Goal: Transaction & Acquisition: Obtain resource

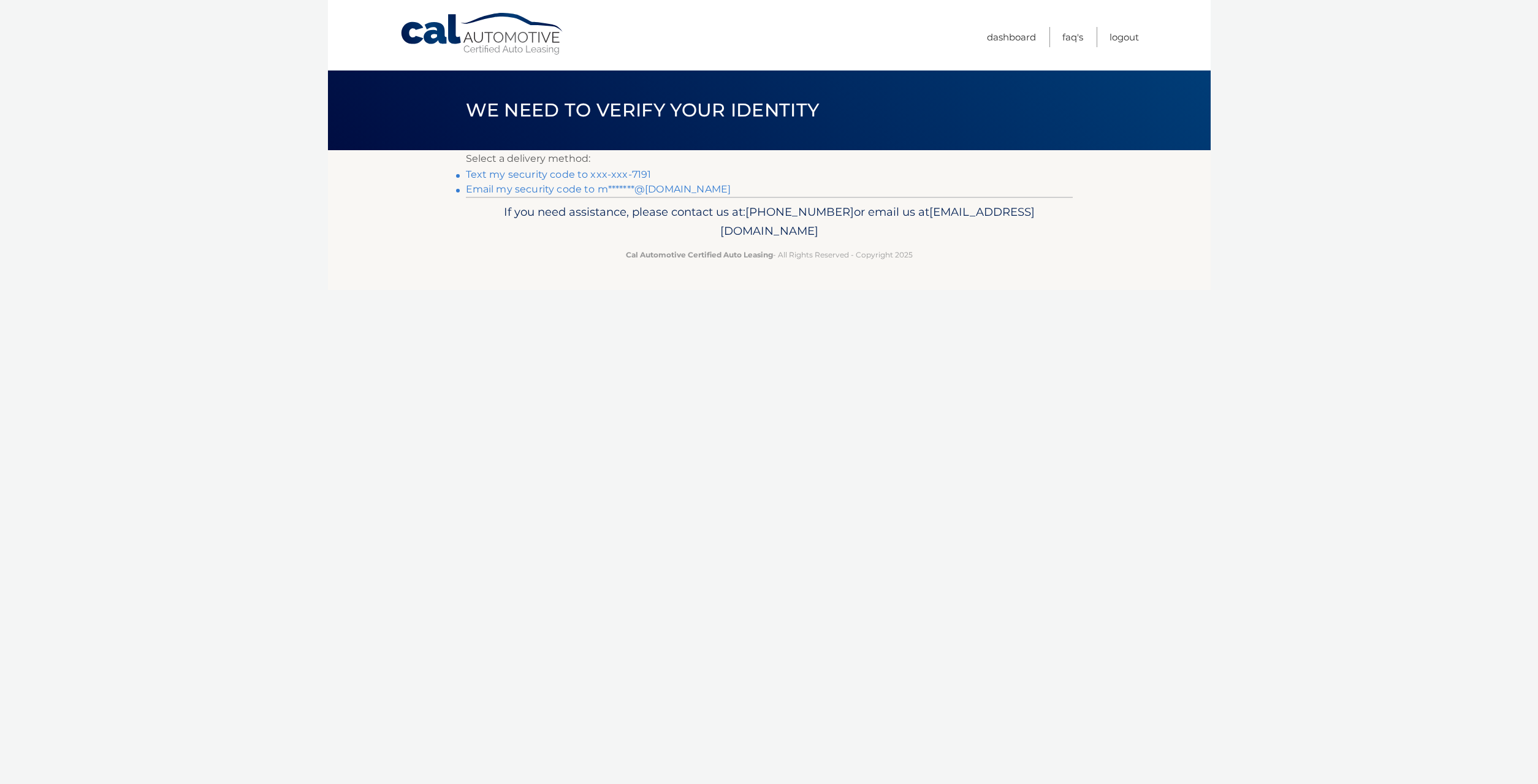
click at [541, 174] on link "Text my security code to xxx-xxx-7191" at bounding box center [558, 174] width 186 height 12
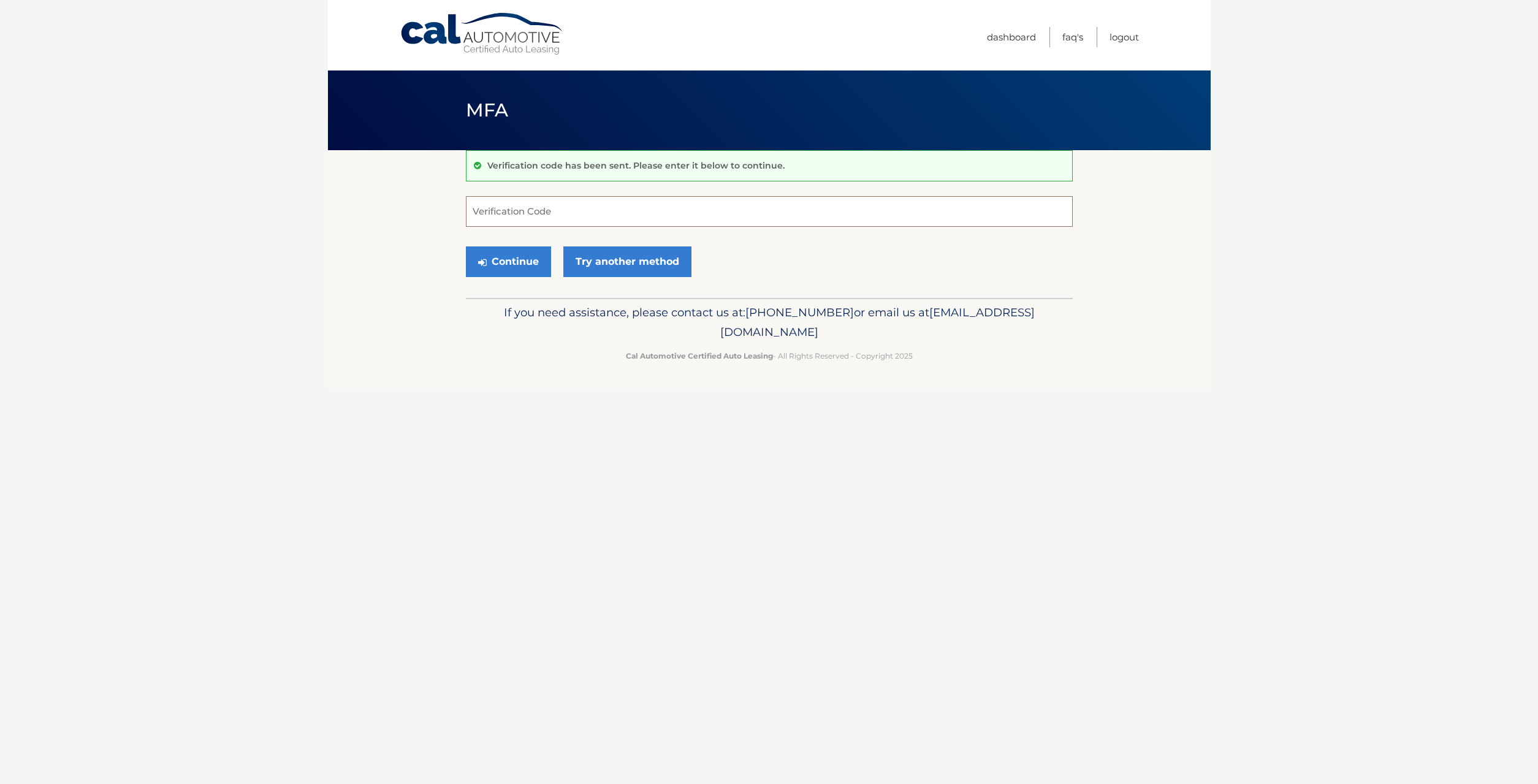
click at [511, 209] on input "Verification Code" at bounding box center [769, 211] width 607 height 30
type input "624287"
click at [511, 260] on button "Continue" at bounding box center [508, 262] width 85 height 30
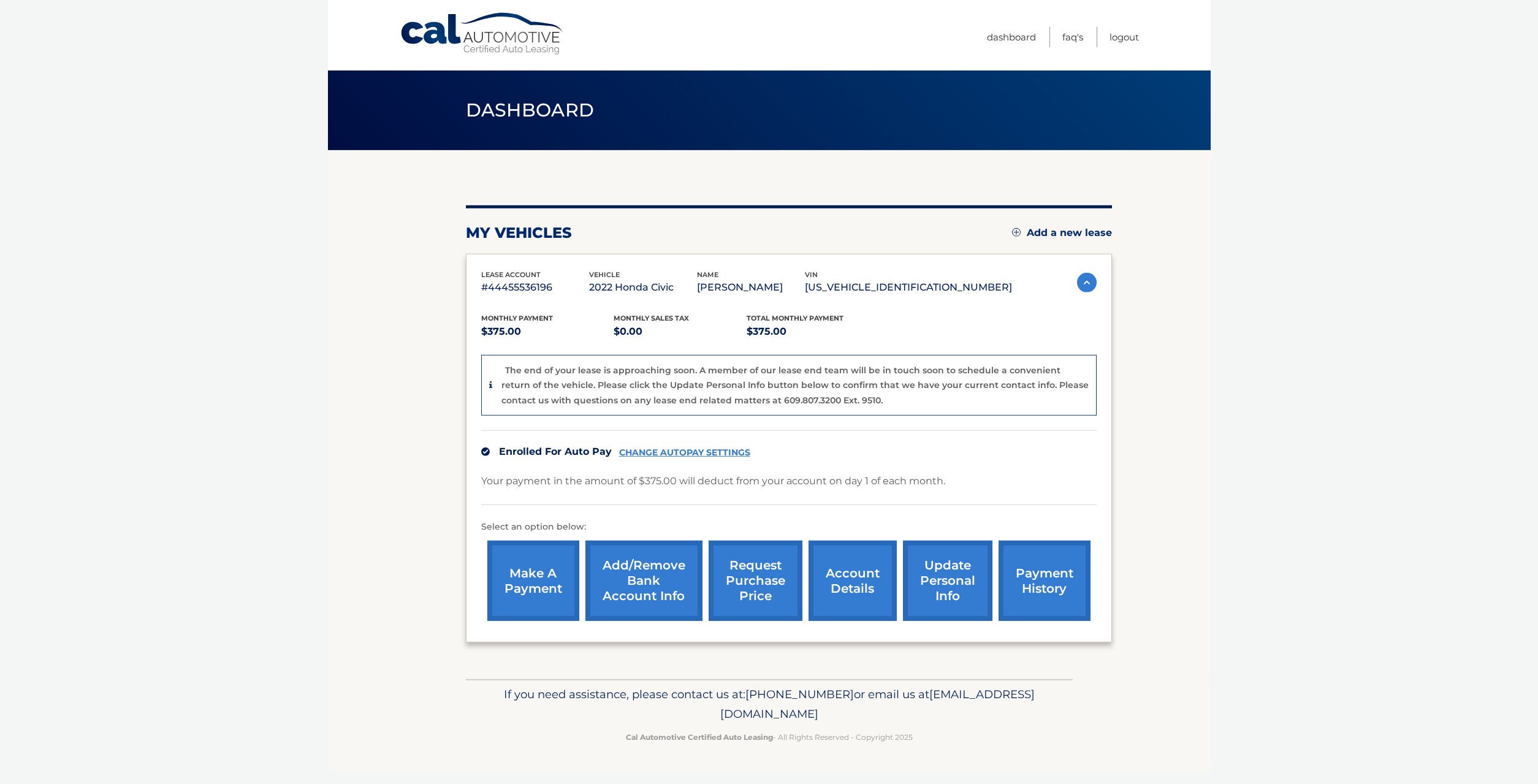
scroll to position [19, 0]
click at [723, 583] on link "request purchase price" at bounding box center [756, 581] width 94 height 81
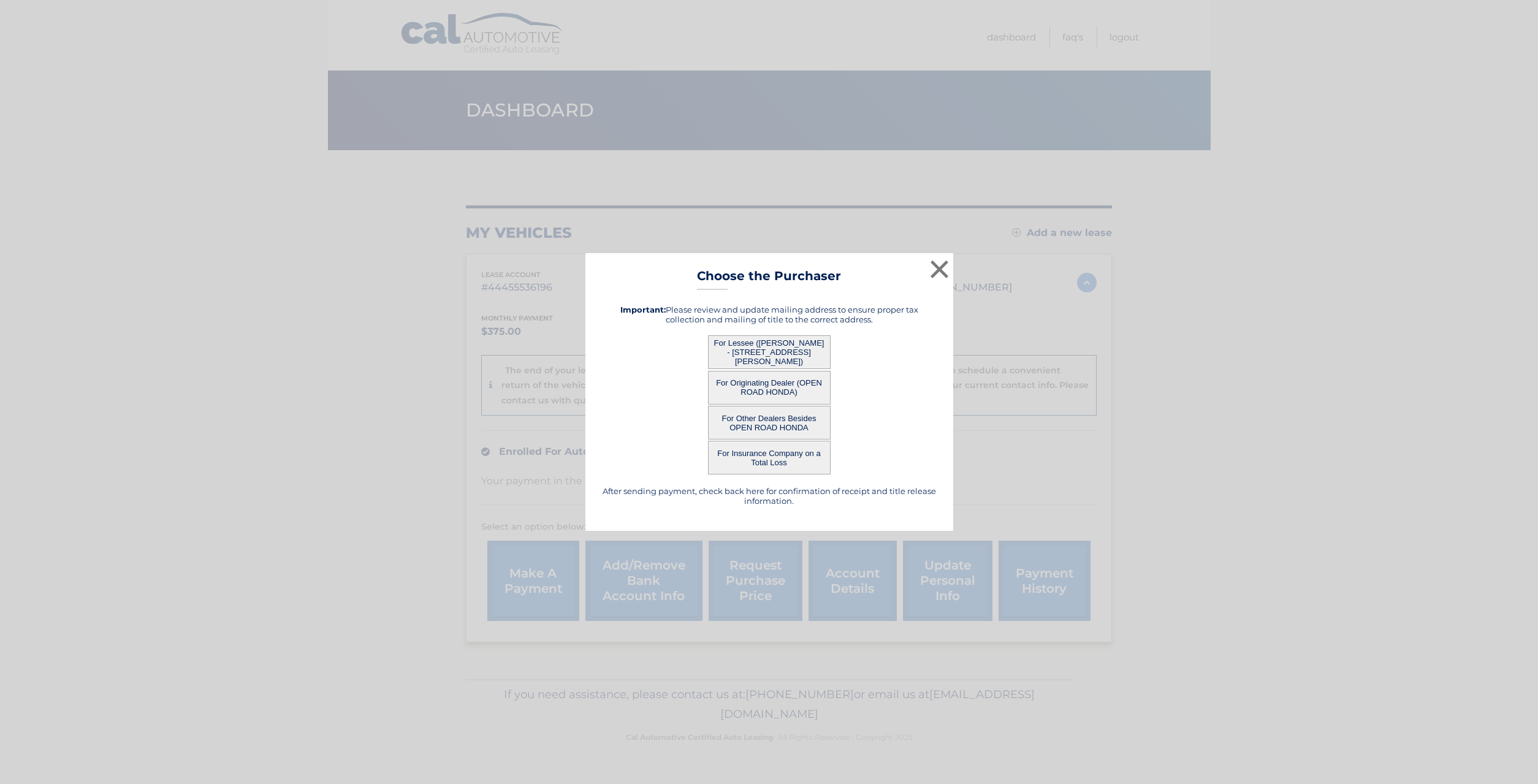
click at [775, 352] on button "For Lessee (MADHAV MOGANTI - 7 JENNIFER COURT, , EDISON, NJ 08820)" at bounding box center [769, 352] width 123 height 34
click at [761, 346] on button "For Lessee (MADHAV MOGANTI - 7 JENNIFER COURT, , EDISON, NJ 08820)" at bounding box center [769, 352] width 123 height 34
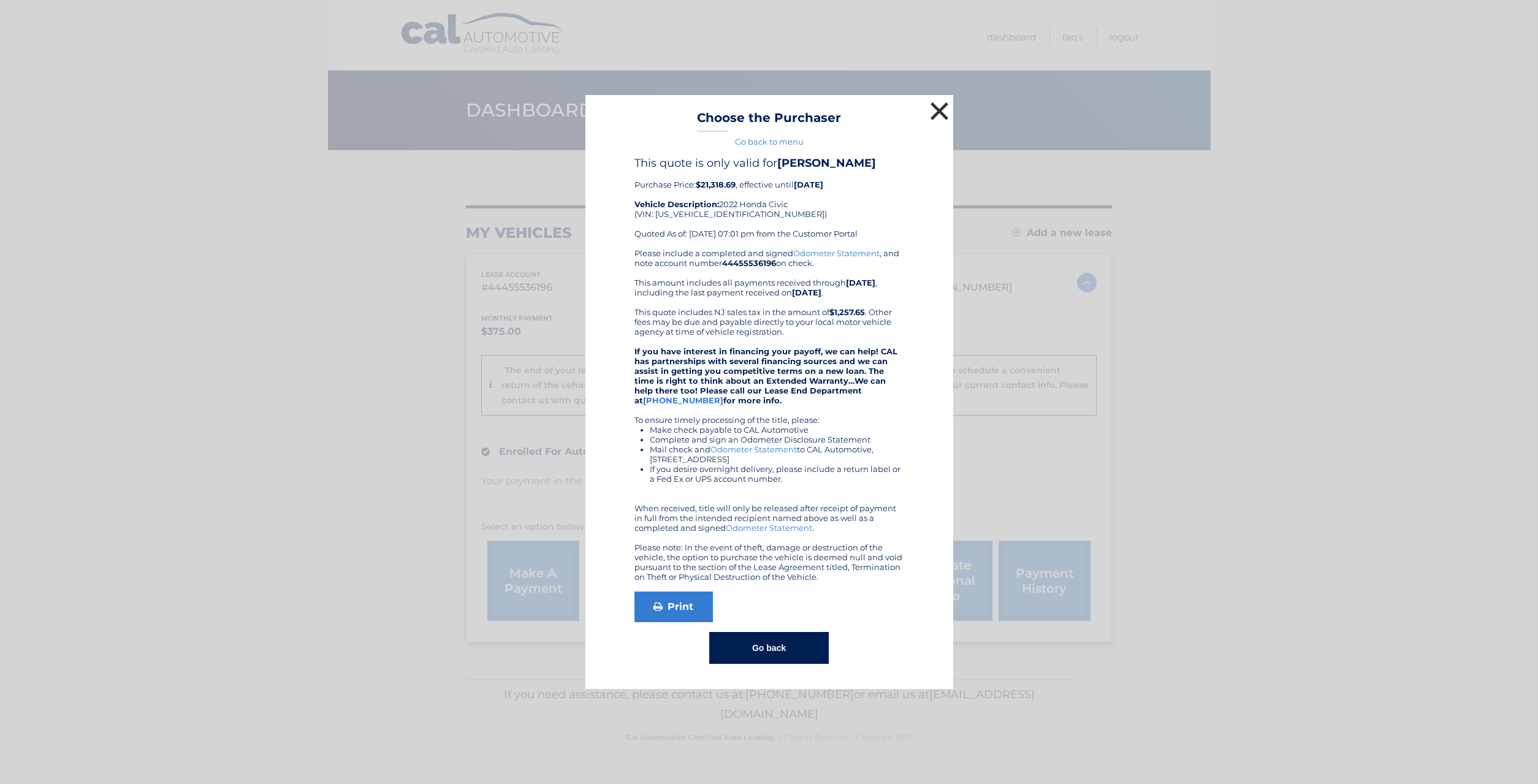
click at [937, 115] on button "×" at bounding box center [939, 110] width 24 height 24
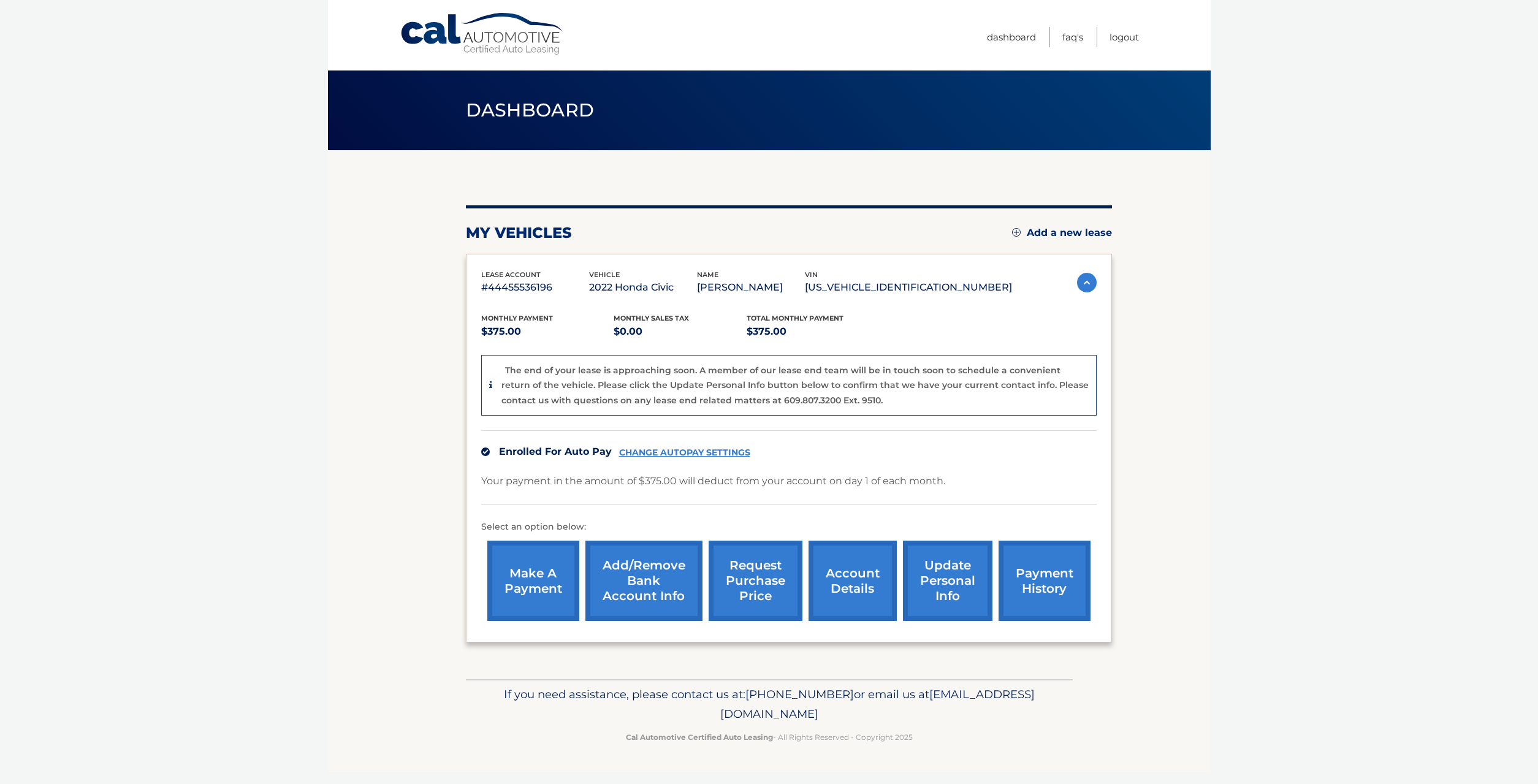
click at [724, 571] on link "request purchase price" at bounding box center [756, 581] width 94 height 81
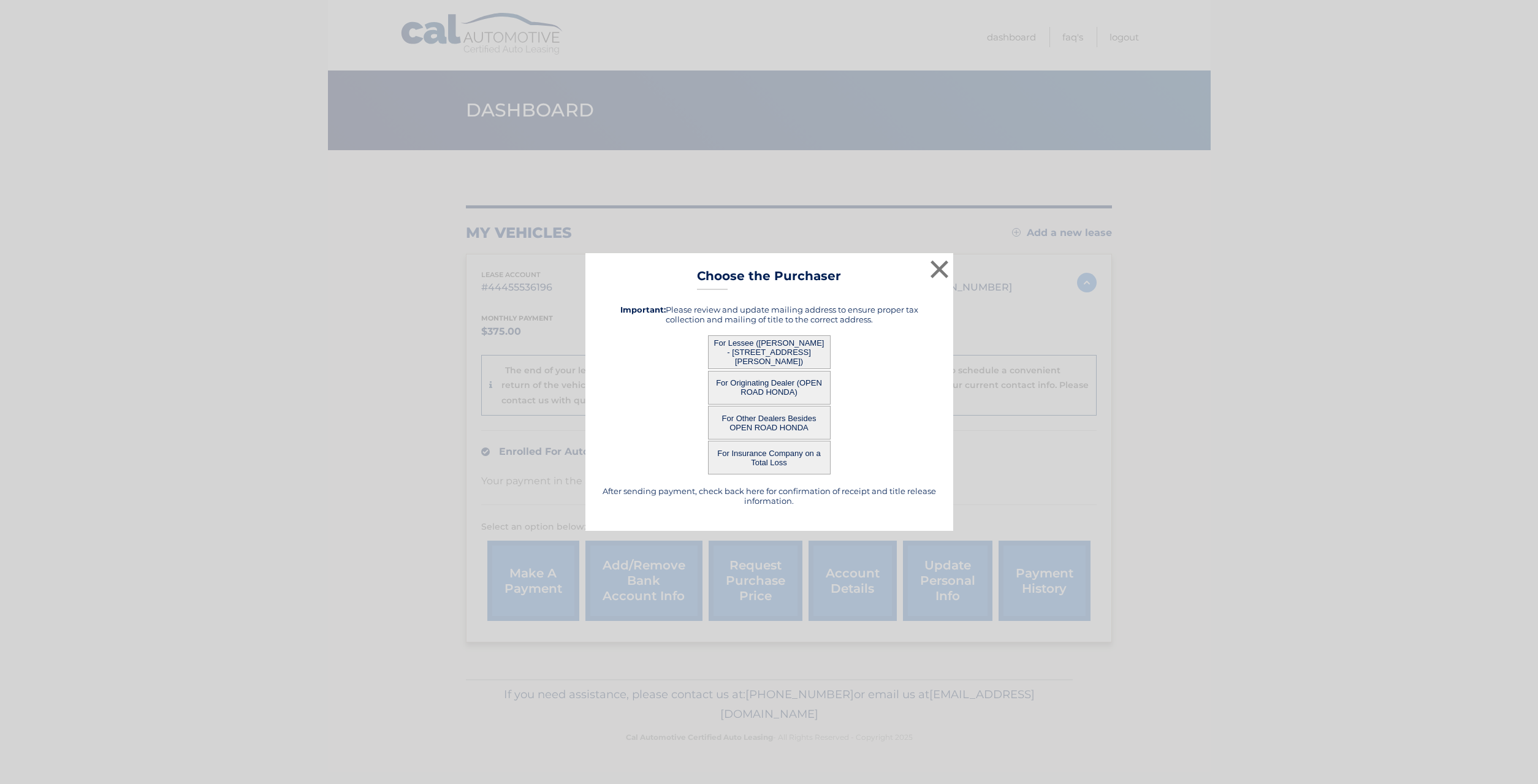
click at [757, 347] on button "For Lessee (MADHAV MOGANTI - 7 JENNIFER COURT, , EDISON, NJ 08820)" at bounding box center [769, 352] width 123 height 34
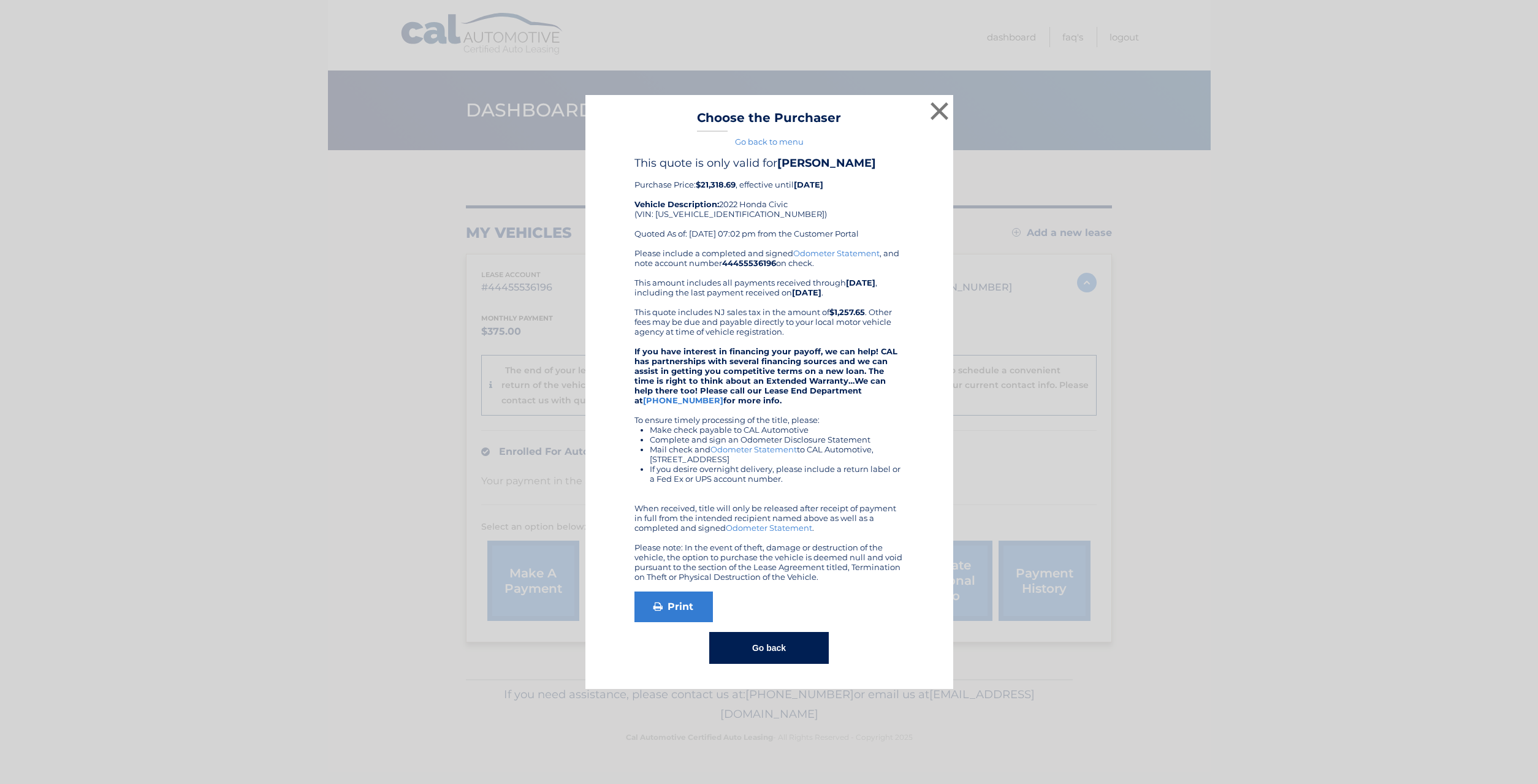
drag, startPoint x: 697, startPoint y: 181, endPoint x: 737, endPoint y: 185, distance: 40.2
click at [737, 185] on div "This quote is only valid for MADHAV MOGANTI Purchase Price: $21,318.69 , effect…" at bounding box center [769, 202] width 270 height 92
click at [726, 220] on div "This quote is only valid for MADHAV MOGANTI Purchase Price: $21,318.69 , effect…" at bounding box center [769, 202] width 270 height 92
drag, startPoint x: 699, startPoint y: 183, endPoint x: 738, endPoint y: 180, distance: 39.1
click at [736, 180] on b "$21,318.69" at bounding box center [715, 184] width 39 height 10
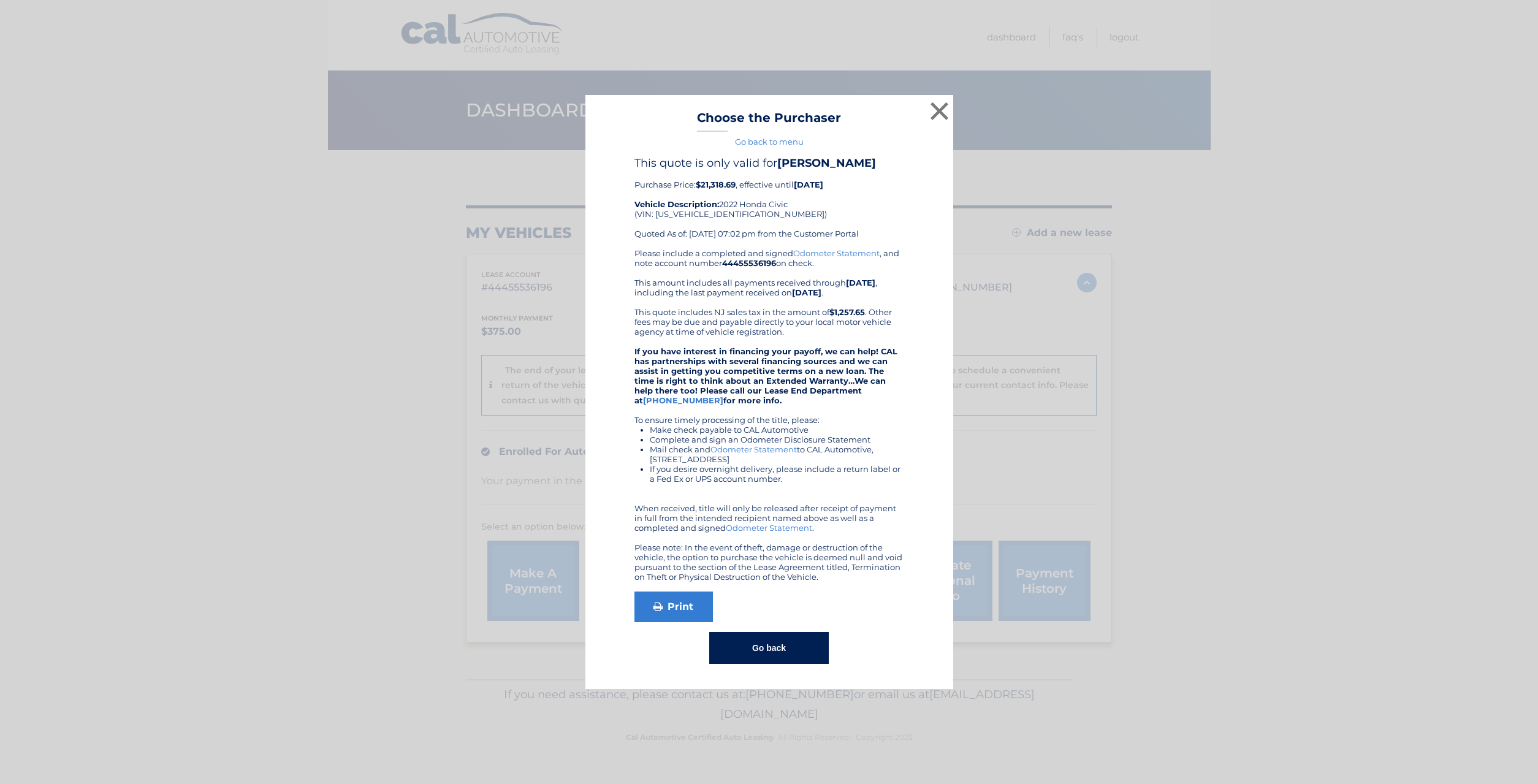
click at [721, 231] on div "This quote is only valid for MADHAV MOGANTI Purchase Price: $21,318.69 , effect…" at bounding box center [769, 202] width 270 height 92
drag, startPoint x: 714, startPoint y: 183, endPoint x: 737, endPoint y: 181, distance: 23.1
click at [736, 181] on b "$21,318.69" at bounding box center [715, 184] width 39 height 10
drag, startPoint x: 833, startPoint y: 311, endPoint x: 868, endPoint y: 309, distance: 35.1
click at [868, 309] on div "Please include a completed and signed Odometer Statement , and note account num…" at bounding box center [769, 415] width 270 height 333
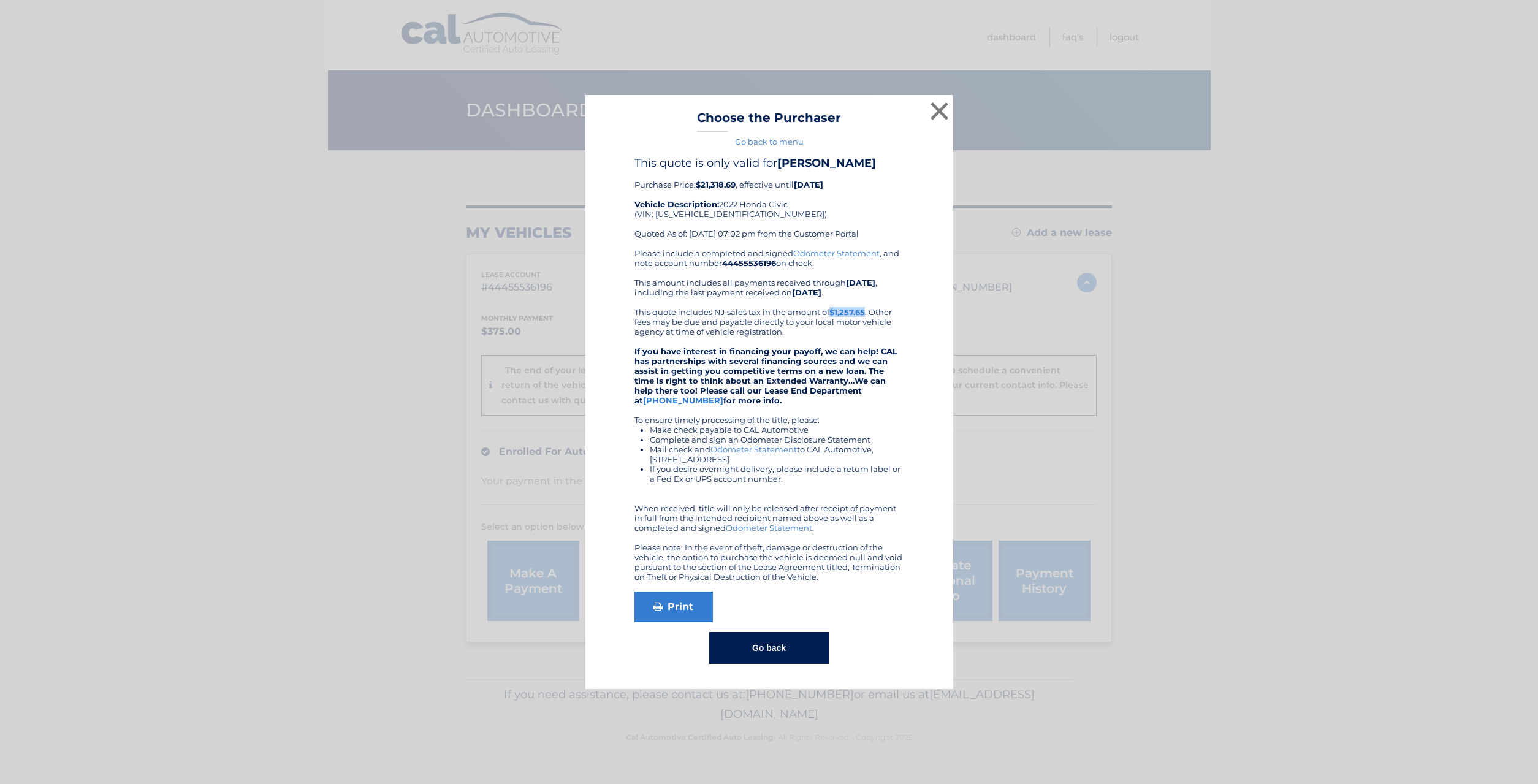
click at [808, 341] on div "Please include a completed and signed Odometer Statement , and note account num…" at bounding box center [769, 415] width 270 height 333
drag, startPoint x: 831, startPoint y: 312, endPoint x: 859, endPoint y: 311, distance: 28.0
click at [862, 310] on div "Please include a completed and signed Odometer Statement , and note account num…" at bounding box center [769, 415] width 270 height 333
click at [716, 327] on div "Please include a completed and signed Odometer Statement , and note account num…" at bounding box center [769, 415] width 270 height 333
drag, startPoint x: 702, startPoint y: 183, endPoint x: 736, endPoint y: 185, distance: 34.1
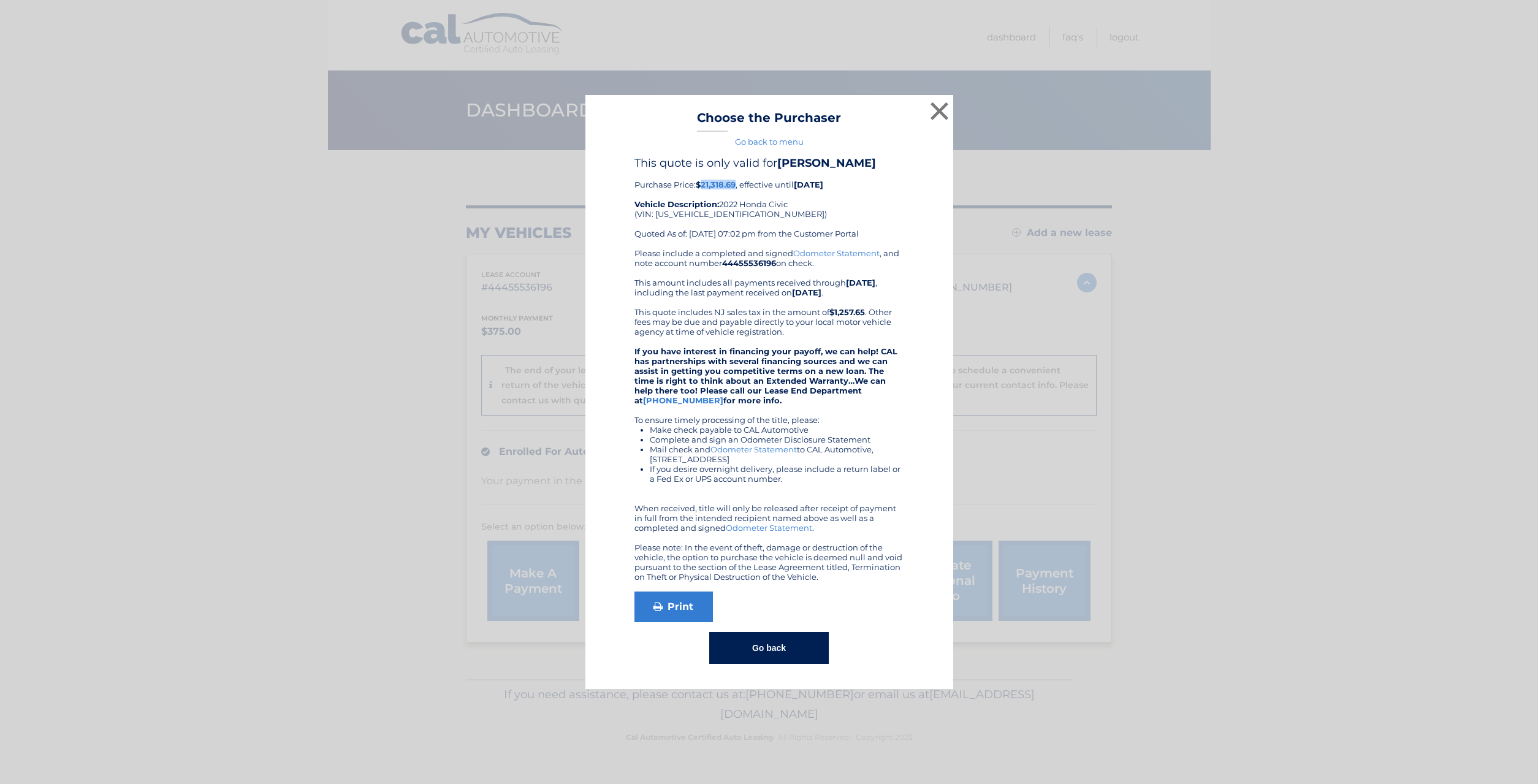
click at [736, 185] on b "$21,318.69" at bounding box center [715, 184] width 39 height 10
click at [728, 190] on div "This quote is only valid for MADHAV MOGANTI Purchase Price: $21,318.69 , effect…" at bounding box center [769, 202] width 270 height 92
click at [937, 108] on button "×" at bounding box center [939, 110] width 24 height 24
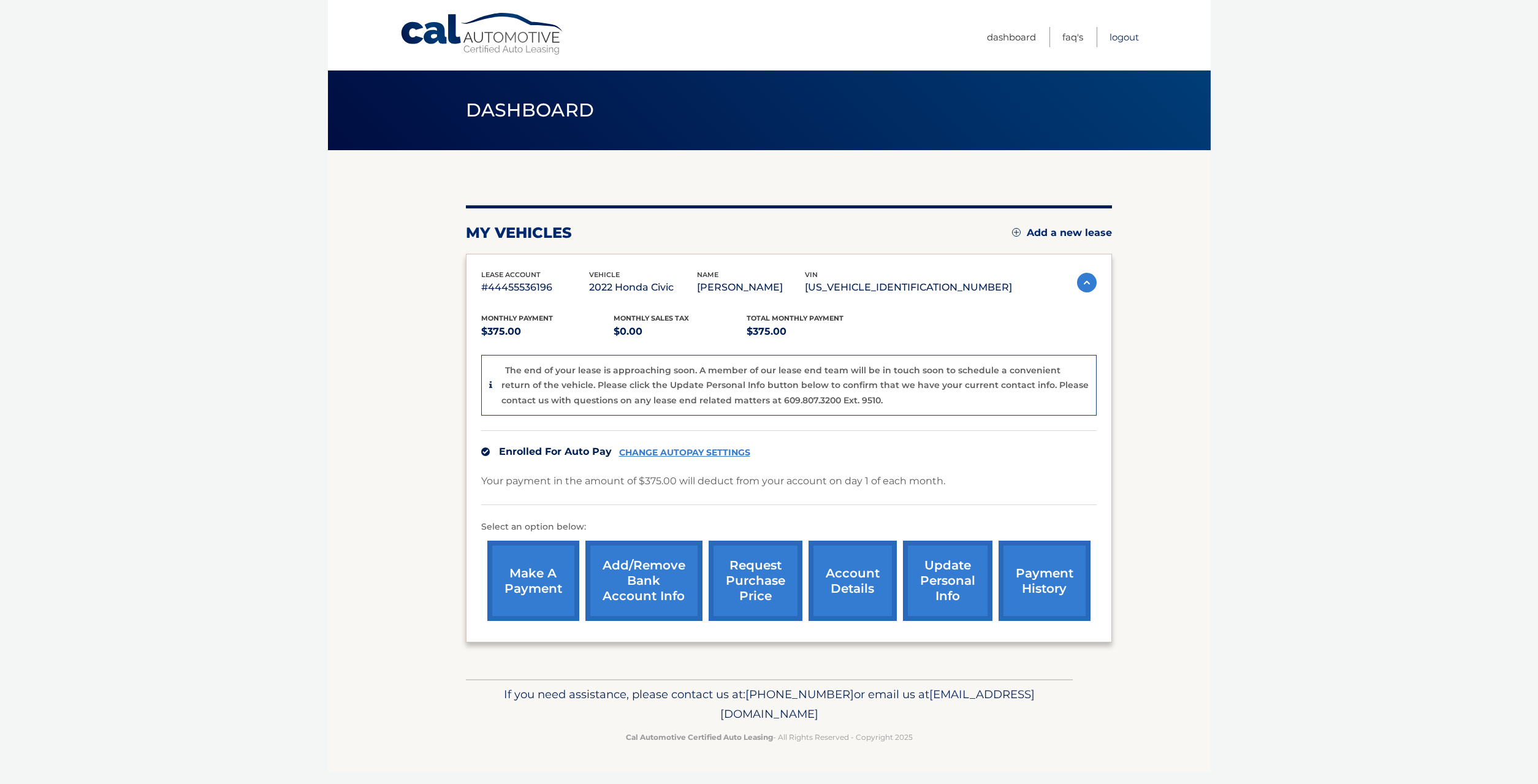
click at [1126, 38] on link "Logout" at bounding box center [1124, 37] width 30 height 21
